Goal: Task Accomplishment & Management: Manage account settings

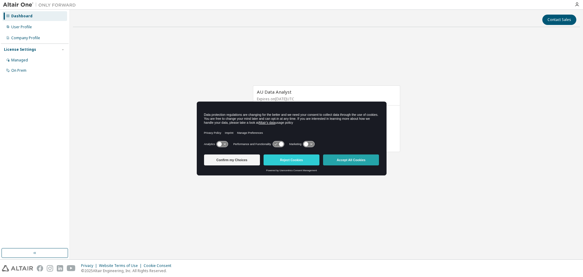
click at [337, 161] on button "Accept All Cookies" at bounding box center [351, 159] width 56 height 11
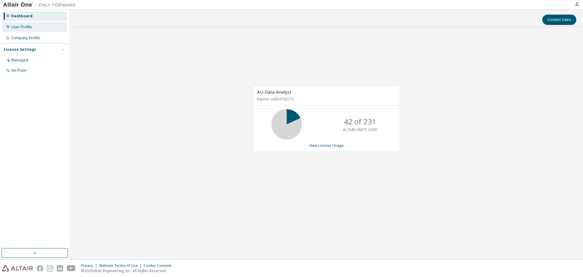
click at [22, 31] on div "User Profile" at bounding box center [34, 27] width 65 height 10
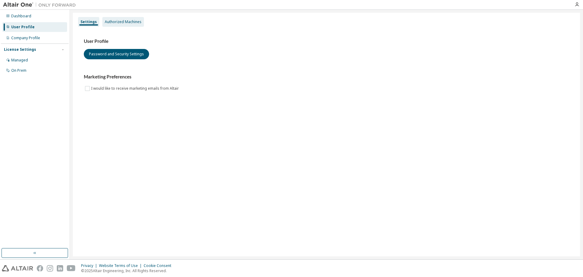
click at [119, 26] on div "Authorized Machines" at bounding box center [123, 22] width 42 height 10
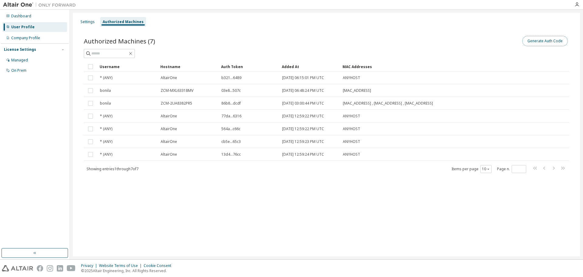
click at [544, 36] on button "Generate Auth Code" at bounding box center [545, 41] width 46 height 10
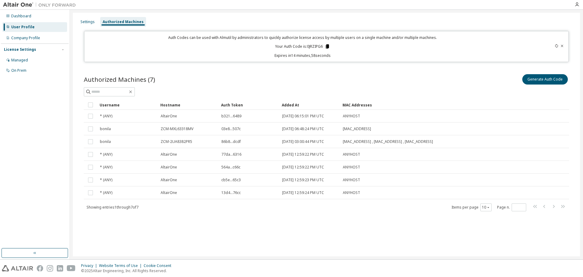
click at [327, 47] on icon at bounding box center [327, 46] width 3 height 4
